Goal: Obtain resource: Obtain resource

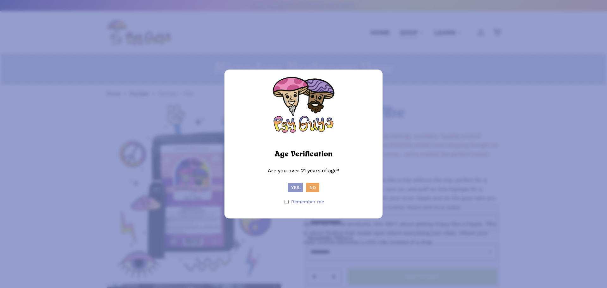
click at [292, 185] on button "Yes" at bounding box center [295, 187] width 15 height 9
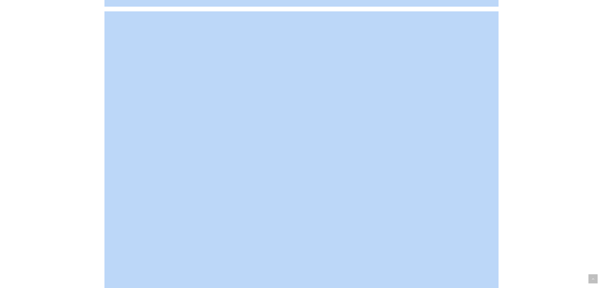
scroll to position [2025, 0]
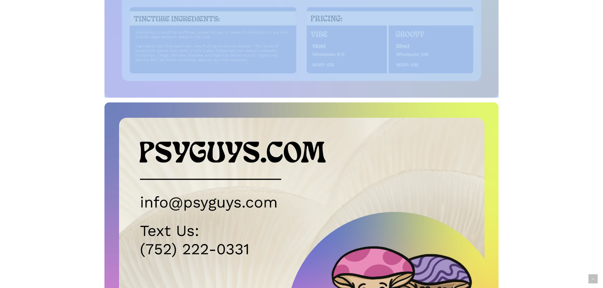
drag, startPoint x: 96, startPoint y: 114, endPoint x: 487, endPoint y: 88, distance: 391.2
copy div
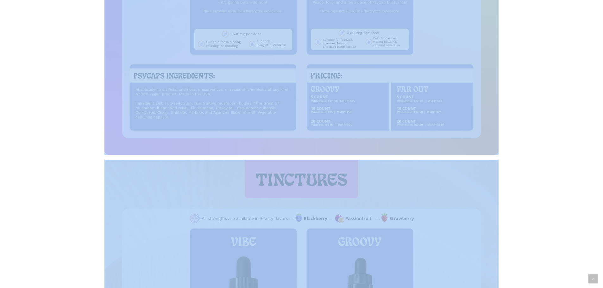
scroll to position [1487, 0]
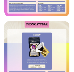
scroll to position [192, 0]
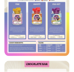
click at [39, 52] on img at bounding box center [36, 23] width 65 height 65
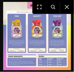
click at [46, 63] on img at bounding box center [37, 36] width 68 height 68
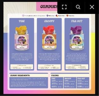
drag, startPoint x: 68, startPoint y: 95, endPoint x: 57, endPoint y: 79, distance: 19.5
click at [57, 79] on img at bounding box center [49, 48] width 92 height 92
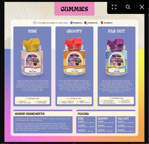
click at [102, 131] on img at bounding box center [74, 72] width 140 height 140
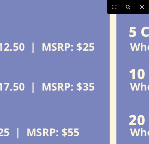
drag, startPoint x: 84, startPoint y: 106, endPoint x: 137, endPoint y: 106, distance: 53.5
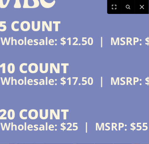
drag, startPoint x: 112, startPoint y: 90, endPoint x: 151, endPoint y: 87, distance: 39.4
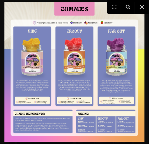
click at [83, 126] on img at bounding box center [74, 72] width 140 height 140
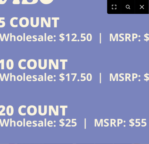
drag, startPoint x: 83, startPoint y: 124, endPoint x: 48, endPoint y: 67, distance: 67.1
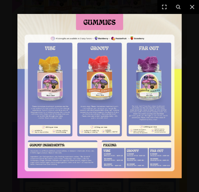
click at [134, 167] on img at bounding box center [99, 96] width 164 height 164
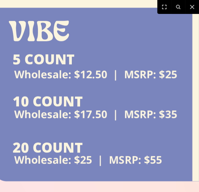
drag, startPoint x: 69, startPoint y: 128, endPoint x: 207, endPoint y: 135, distance: 137.9
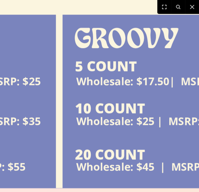
drag, startPoint x: 130, startPoint y: 124, endPoint x: 0, endPoint y: 132, distance: 130.3
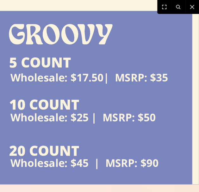
drag, startPoint x: 119, startPoint y: 118, endPoint x: 77, endPoint y: 117, distance: 41.8
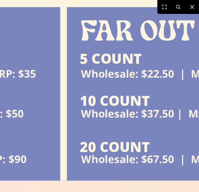
drag, startPoint x: 160, startPoint y: 110, endPoint x: 3, endPoint y: 110, distance: 157.2
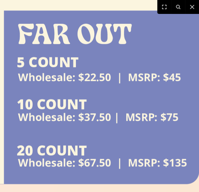
drag, startPoint x: 128, startPoint y: 110, endPoint x: 88, endPoint y: 110, distance: 39.6
click at [193, 6] on icon at bounding box center [192, 7] width 4 height 4
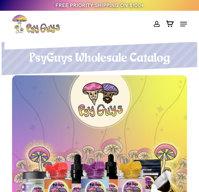
click at [107, 60] on h1 "PsyGuys Wholesale Catalog" at bounding box center [99, 59] width 175 height 14
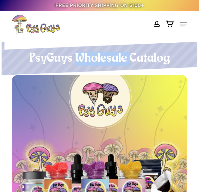
click at [107, 60] on h1 "PsyGuys Wholesale Catalog" at bounding box center [99, 59] width 175 height 14
copy h1 "Wholesale"
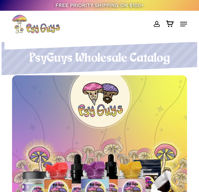
click at [176, 73] on polygon at bounding box center [95, 71] width 203 height 8
